Goal: Task Accomplishment & Management: Manage account settings

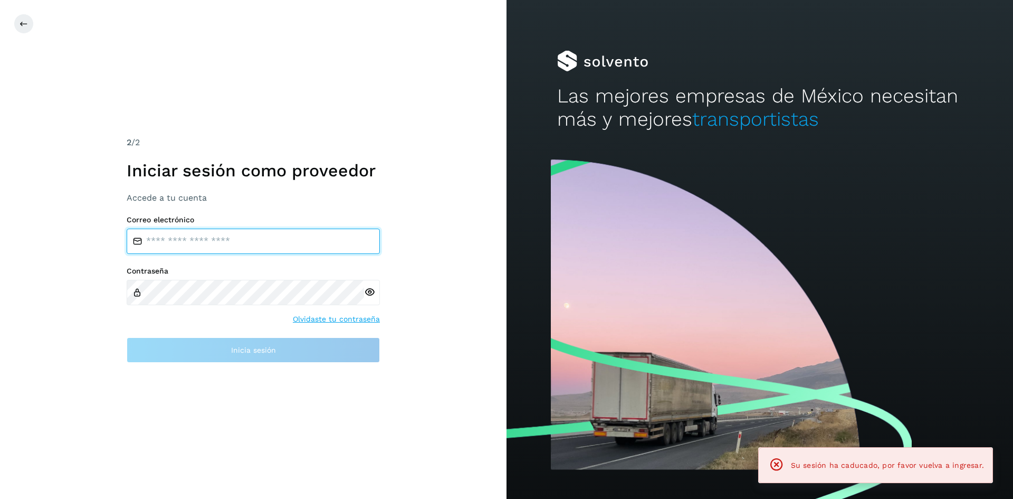
type input "**********"
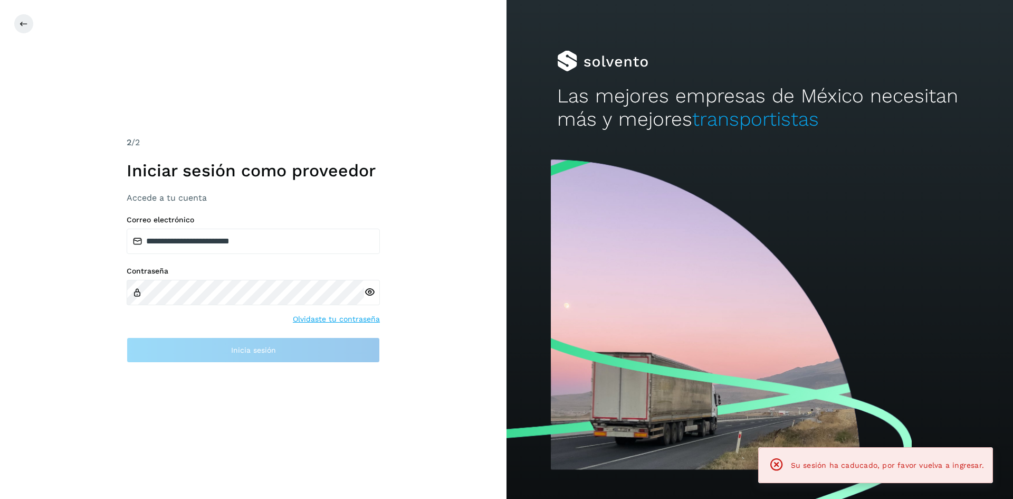
click at [250, 390] on div "**********" at bounding box center [253, 249] width 507 height 499
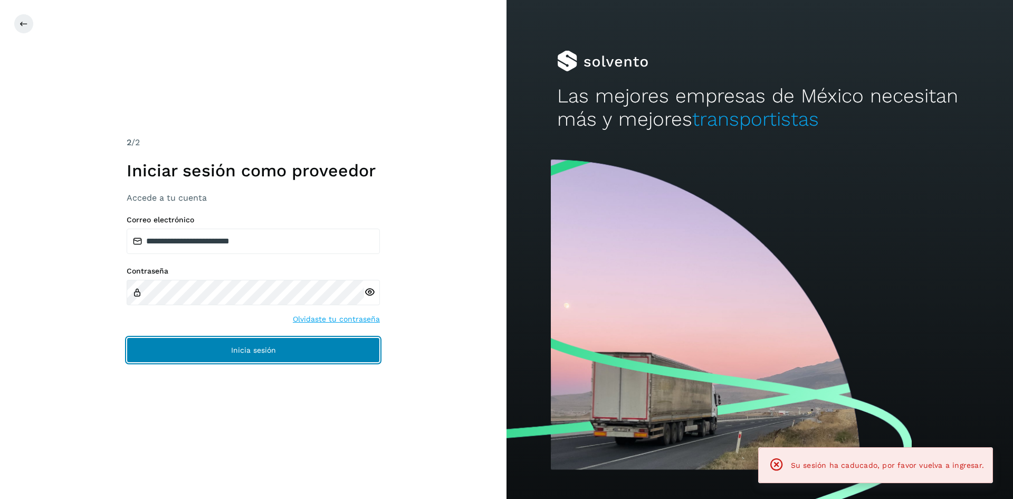
click at [232, 349] on span "Inicia sesión" at bounding box center [253, 349] width 45 height 7
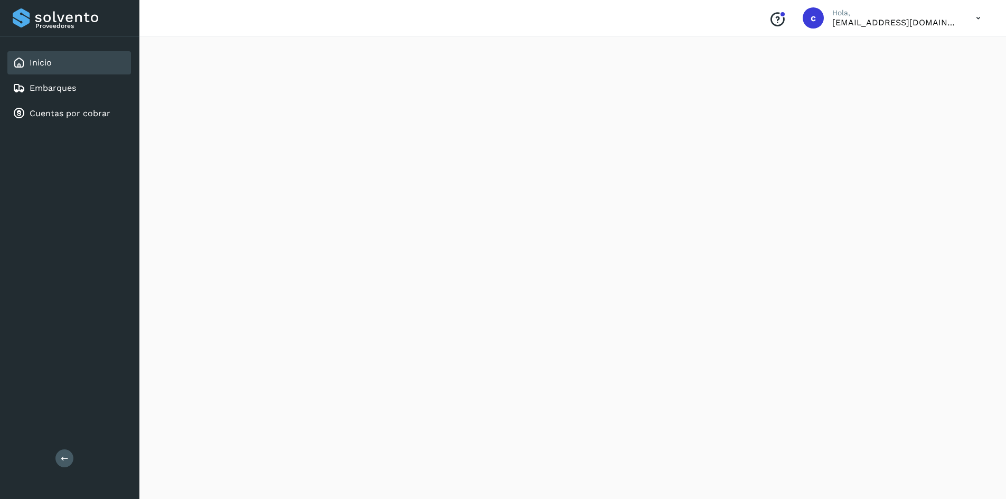
scroll to position [158, 0]
